Goal: Use online tool/utility: Utilize a website feature to perform a specific function

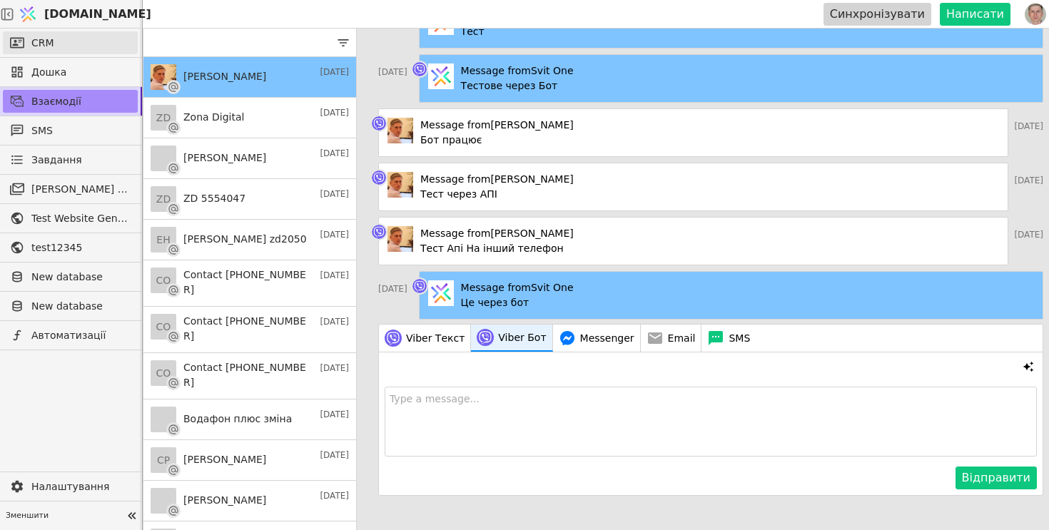
click at [70, 36] on link "CRM" at bounding box center [70, 42] width 135 height 23
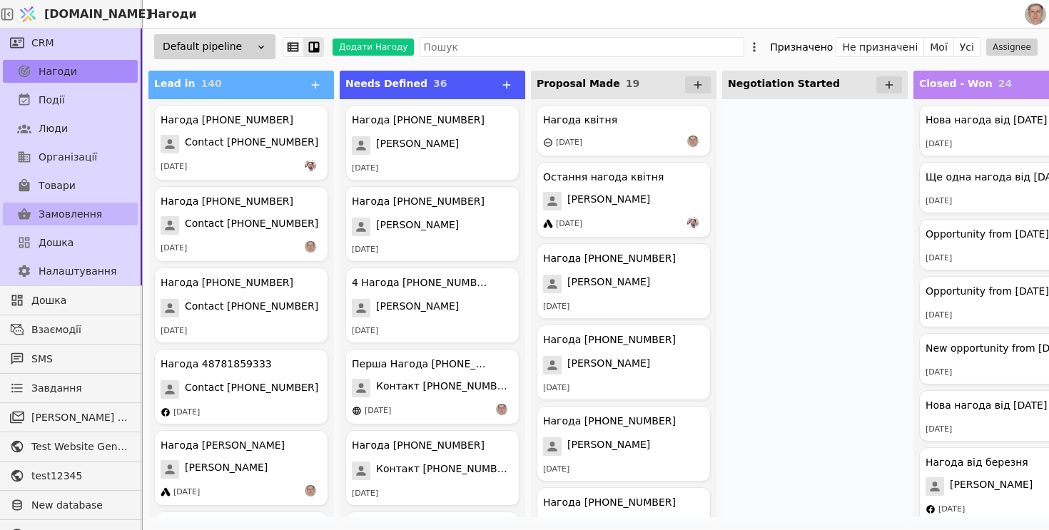
click at [94, 208] on span "Замовлення" at bounding box center [71, 214] width 64 height 15
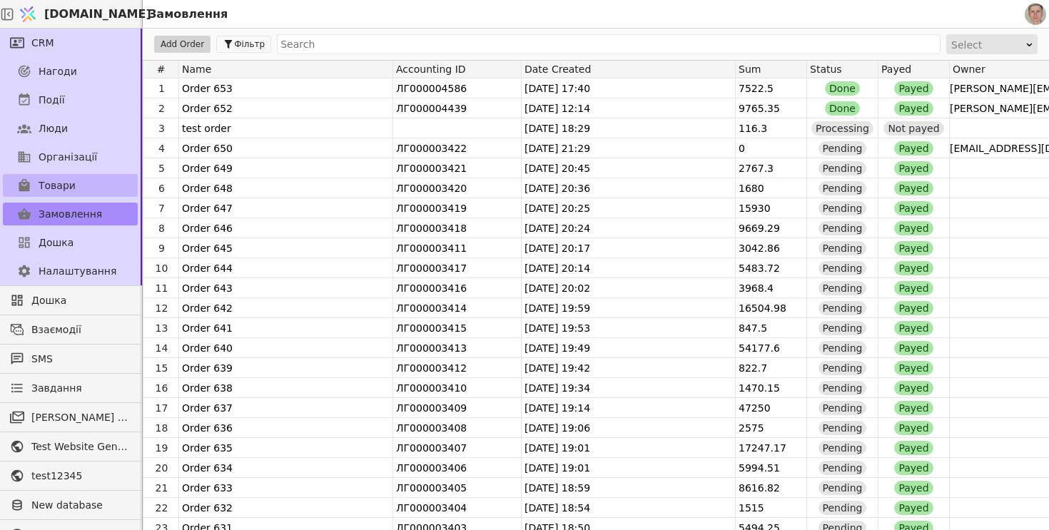
click at [94, 184] on link "Товари" at bounding box center [70, 185] width 135 height 23
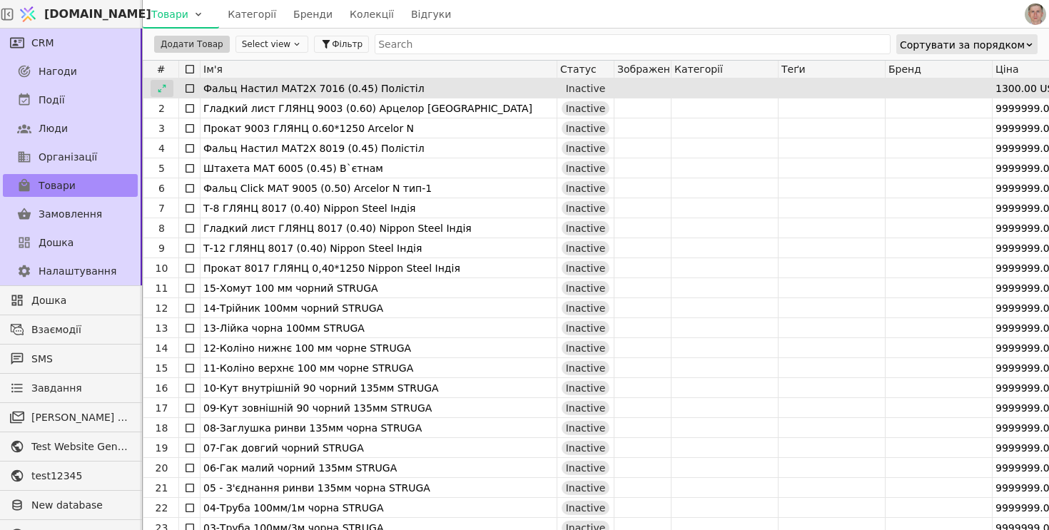
click at [166, 87] on div at bounding box center [162, 88] width 23 height 17
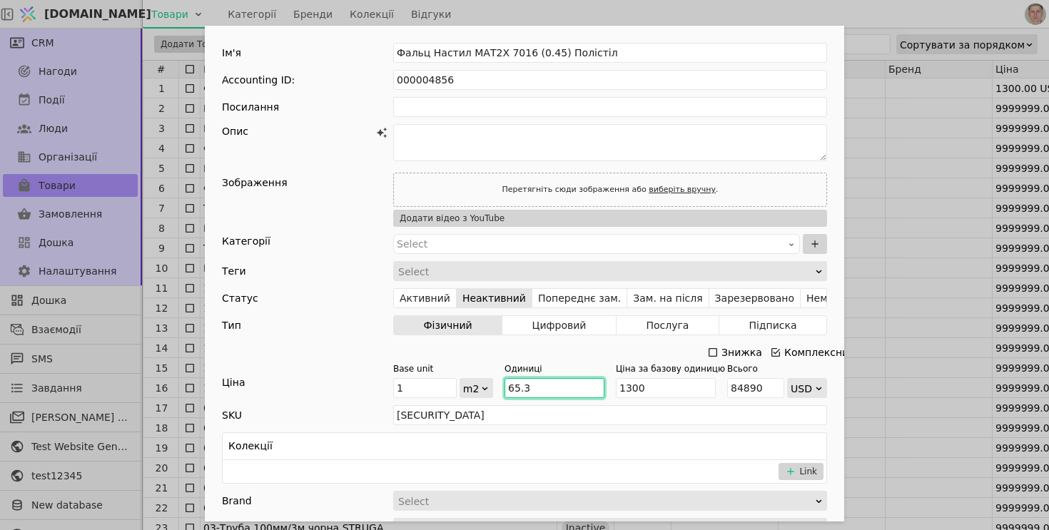
drag, startPoint x: 547, startPoint y: 386, endPoint x: 488, endPoint y: 383, distance: 59.3
click at [488, 383] on div "Base unit 1 m2 Одиниці 65.3 Ціна за базову одиницю 1300 Всього 84890 USD" at bounding box center [610, 381] width 434 height 36
type input "1"
type input "1300"
type input "10"
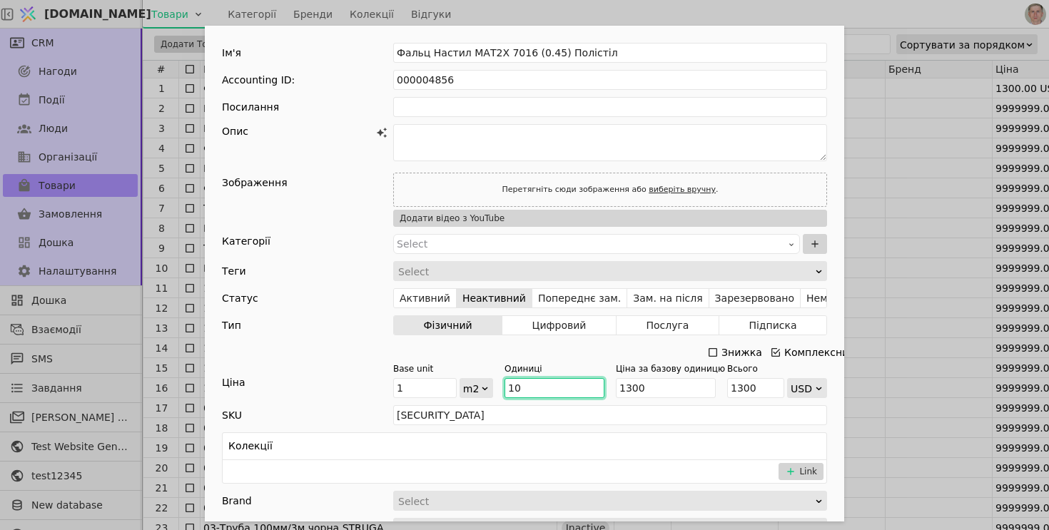
type input "13000"
type input "10"
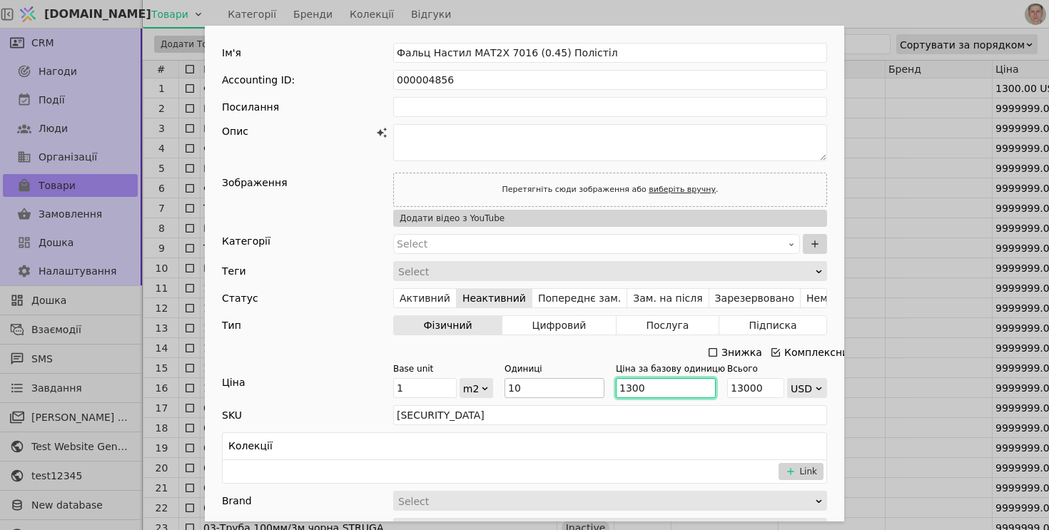
drag, startPoint x: 657, startPoint y: 383, endPoint x: 565, endPoint y: 383, distance: 92.1
click at [565, 383] on div "Base unit 1 m2 Одиниці 10 Ціна за базову одиницю 1300 Всього 13000 USD" at bounding box center [610, 381] width 434 height 36
type input "1"
type input "10"
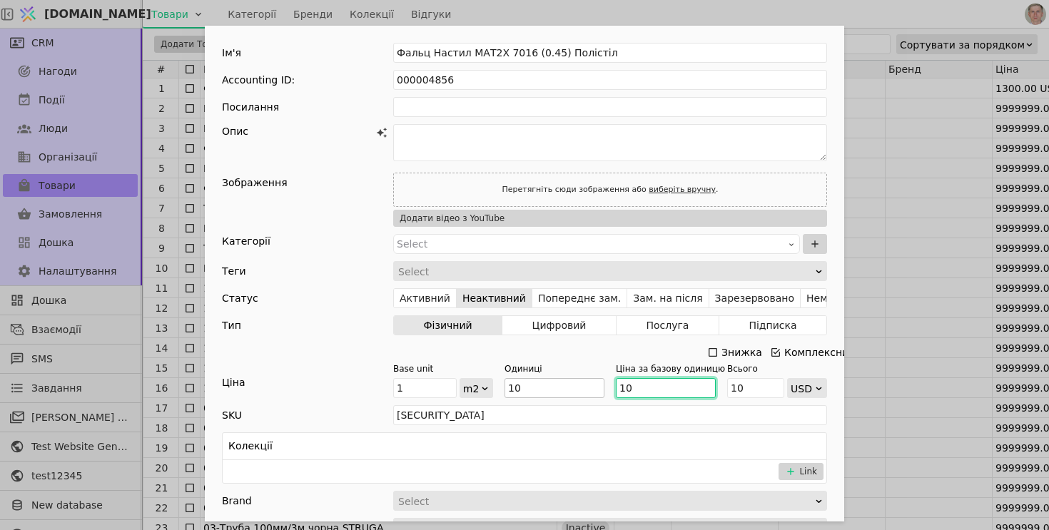
type input "100"
type input "1000"
type input "10000"
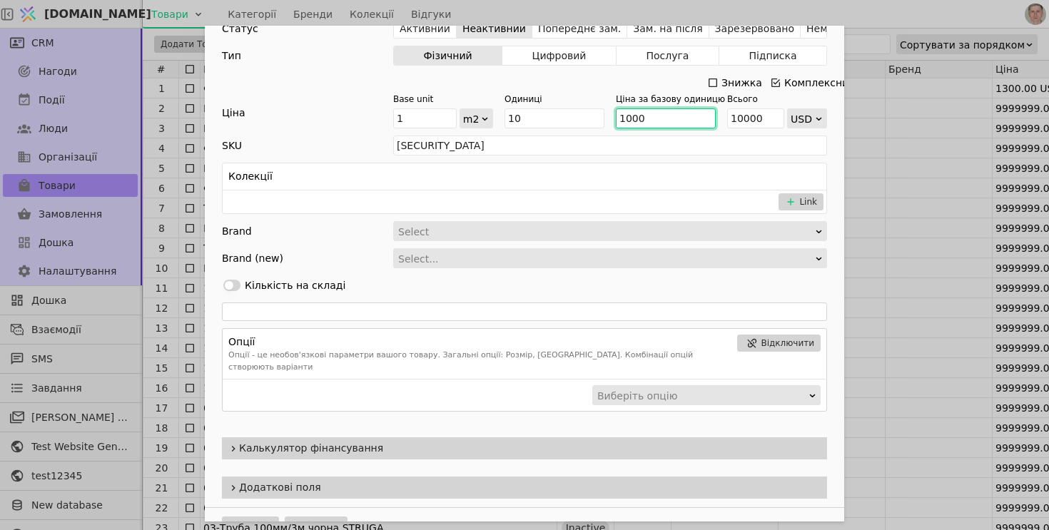
scroll to position [278, 0]
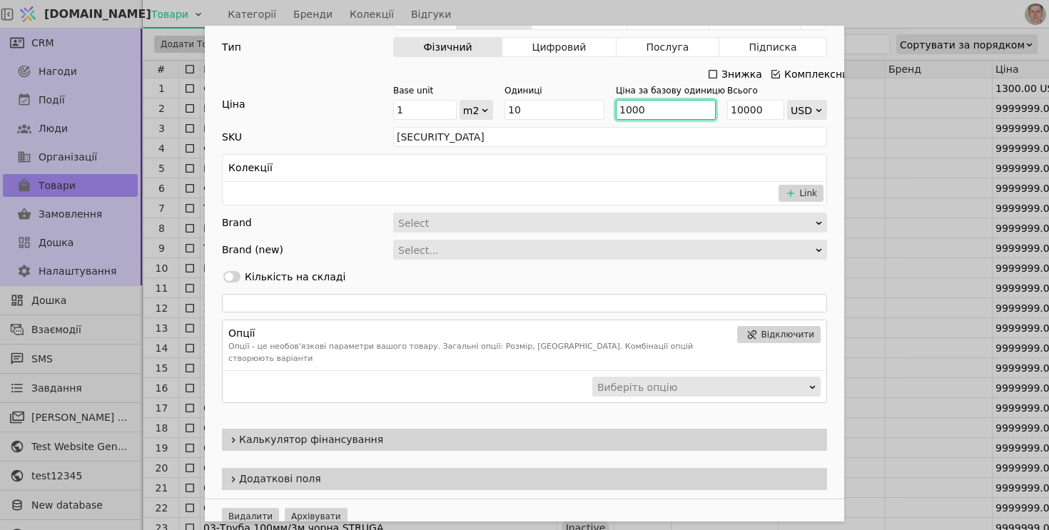
type input "1000"
click at [388, 433] on span "Калькулятор фінансування" at bounding box center [530, 440] width 582 height 15
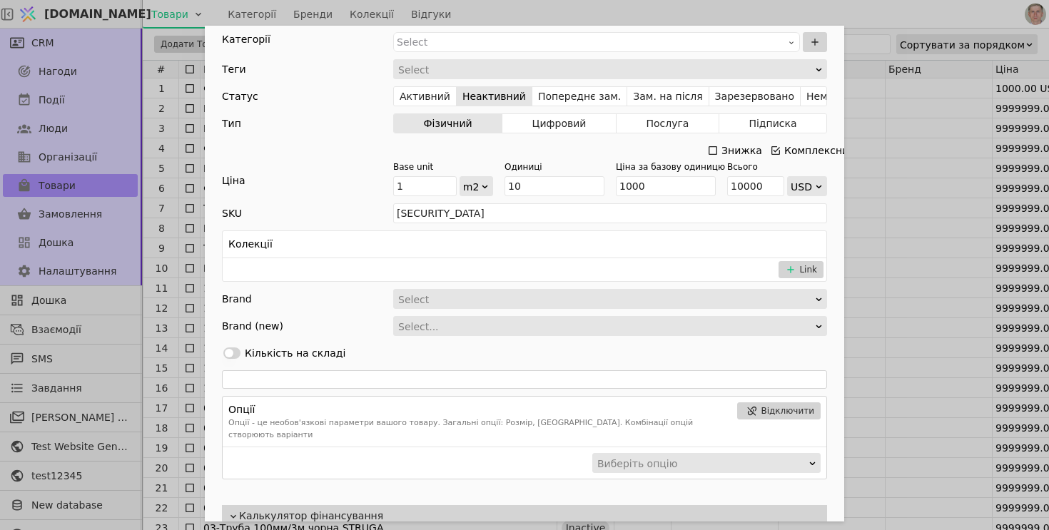
scroll to position [126, 0]
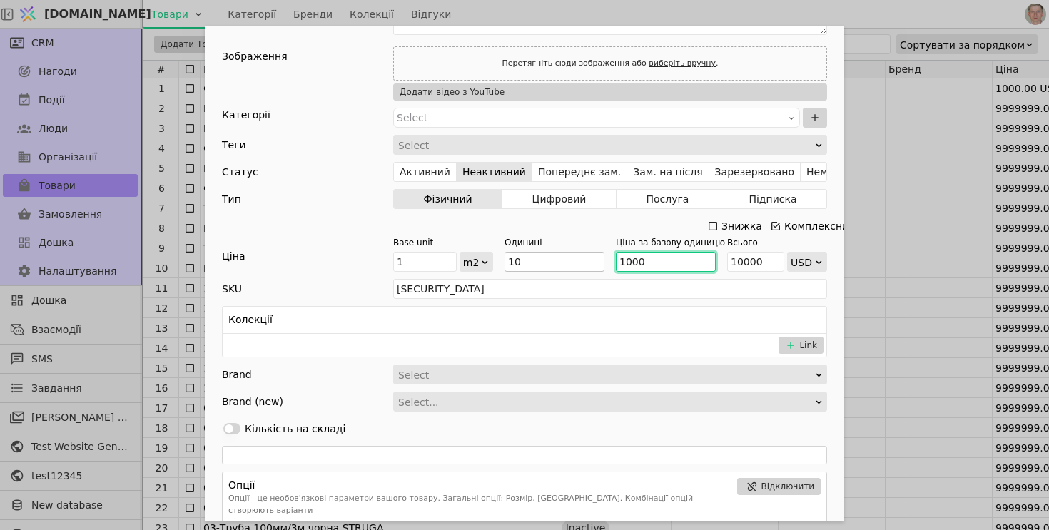
drag, startPoint x: 650, startPoint y: 260, endPoint x: 583, endPoint y: 261, distance: 66.4
click at [583, 261] on div "Base unit 1 m2 Одиниці 10 Ціна за базову одиницю 1000 Всього 10000 USD" at bounding box center [610, 254] width 434 height 36
drag, startPoint x: 551, startPoint y: 263, endPoint x: 474, endPoint y: 259, distance: 77.2
click at [474, 259] on div "Base unit 1 m2 Одиниці 10 Ціна за базову одиницю 1000 Всього 10000 USD" at bounding box center [610, 254] width 434 height 36
type input "1"
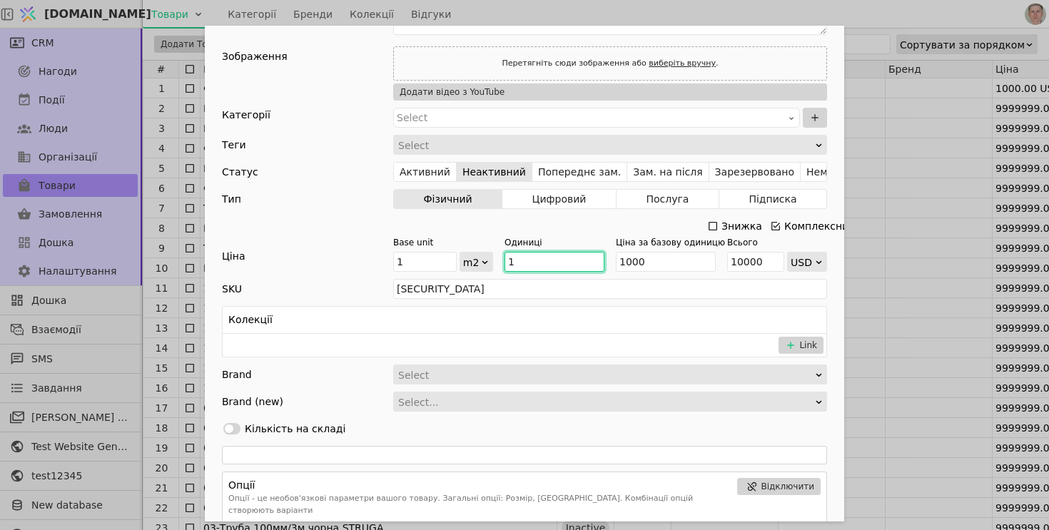
type input "1000"
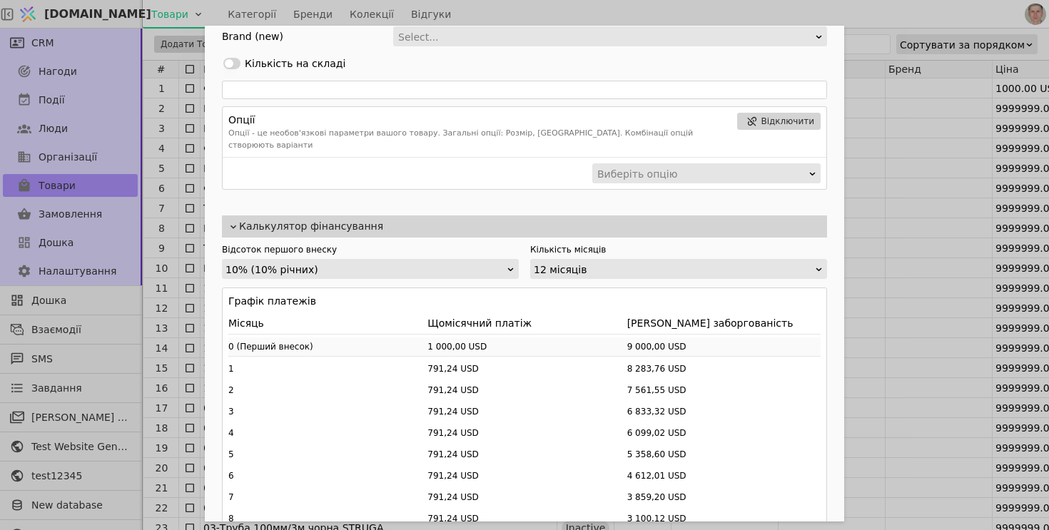
scroll to position [497, 0]
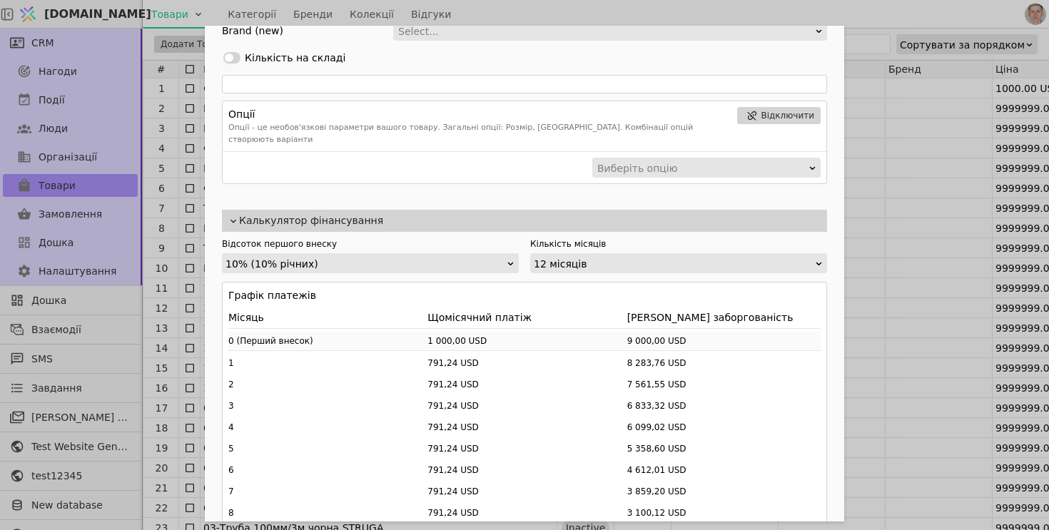
type input "1"
click at [792, 216] on div "Калькулятор фінансування" at bounding box center [524, 221] width 605 height 22
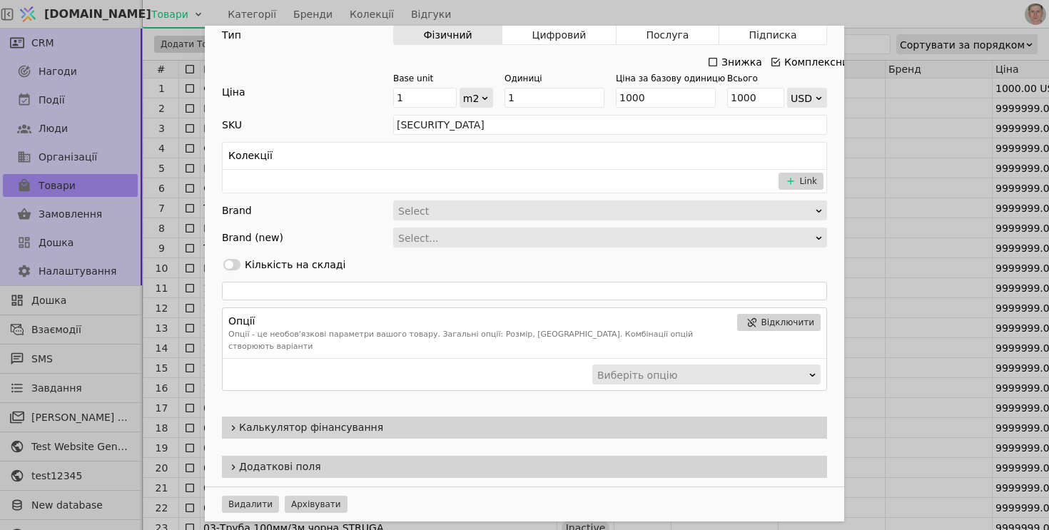
scroll to position [278, 0]
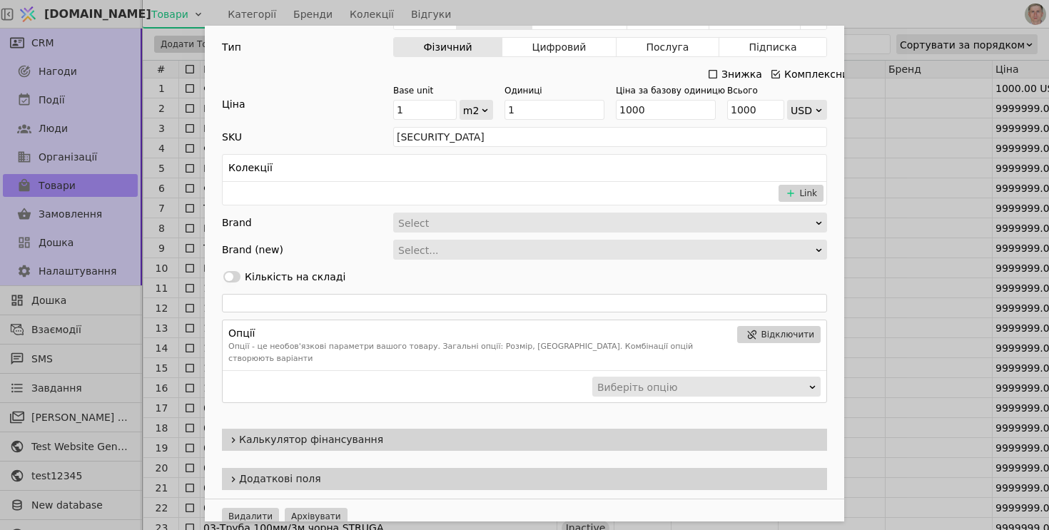
click at [738, 433] on span "Калькулятор фінансування" at bounding box center [530, 440] width 582 height 15
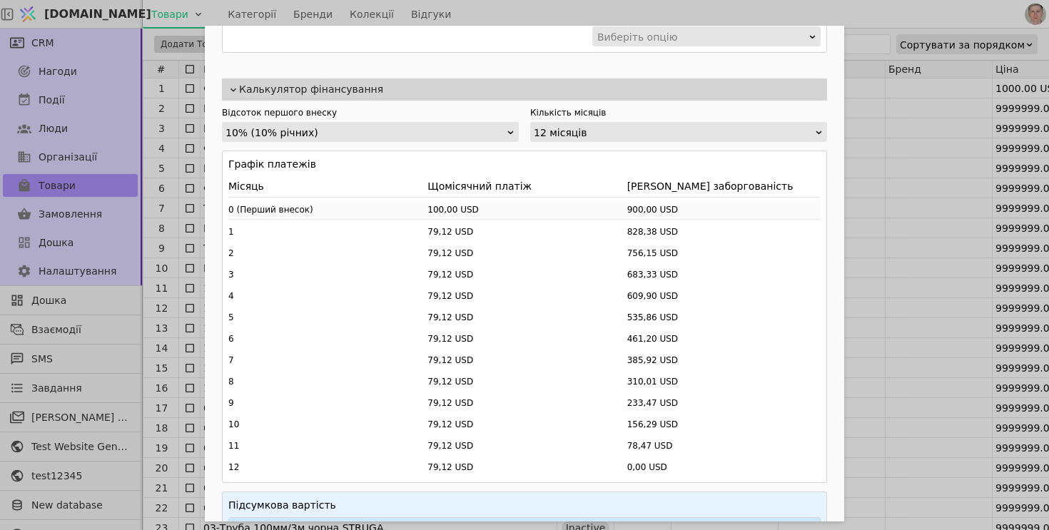
scroll to position [632, 0]
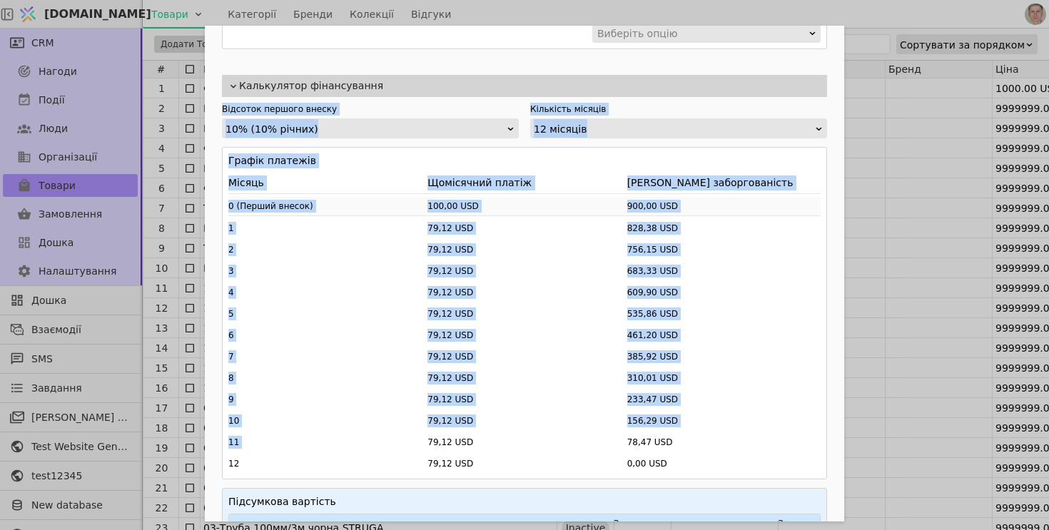
drag, startPoint x: 217, startPoint y: 71, endPoint x: 492, endPoint y: 418, distance: 443.0
click at [493, 418] on div "Калькулятор фінансування Відсоток першого внеску 10% (10% річних) Кількість міс…" at bounding box center [525, 326] width 640 height 520
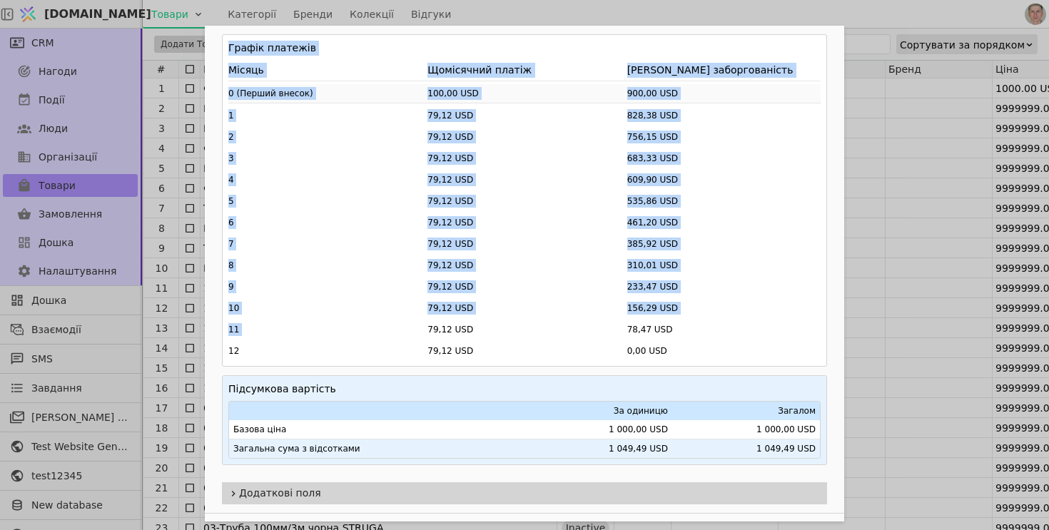
scroll to position [759, 0]
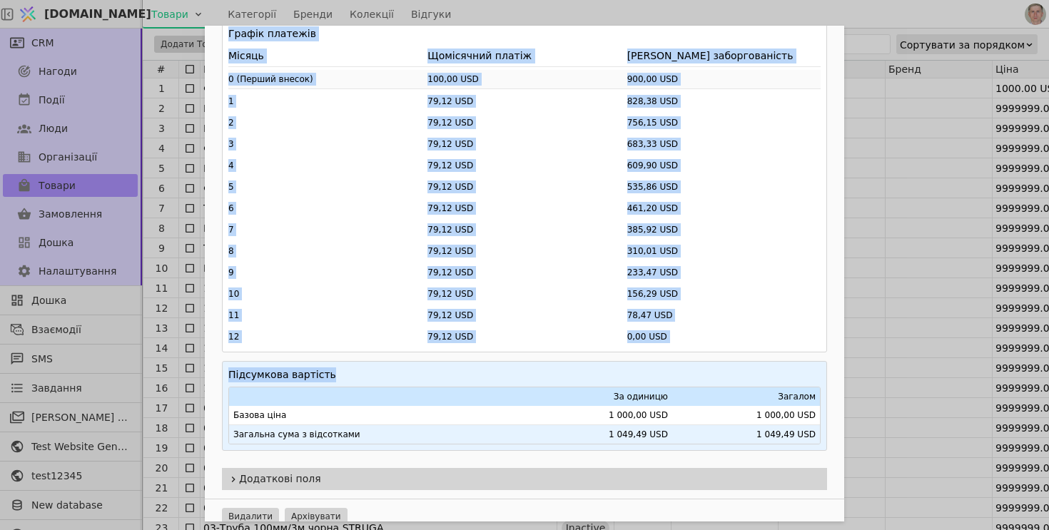
click at [827, 425] on div "Калькулятор фінансування Відсоток першого внеску 10% (10% річних) Кількість міс…" at bounding box center [525, 199] width 640 height 520
copy div "Відсоток першого внеску 10% (10% річних) Кількість місяців 12 місяців Графік пл…"
